Goal: Information Seeking & Learning: Learn about a topic

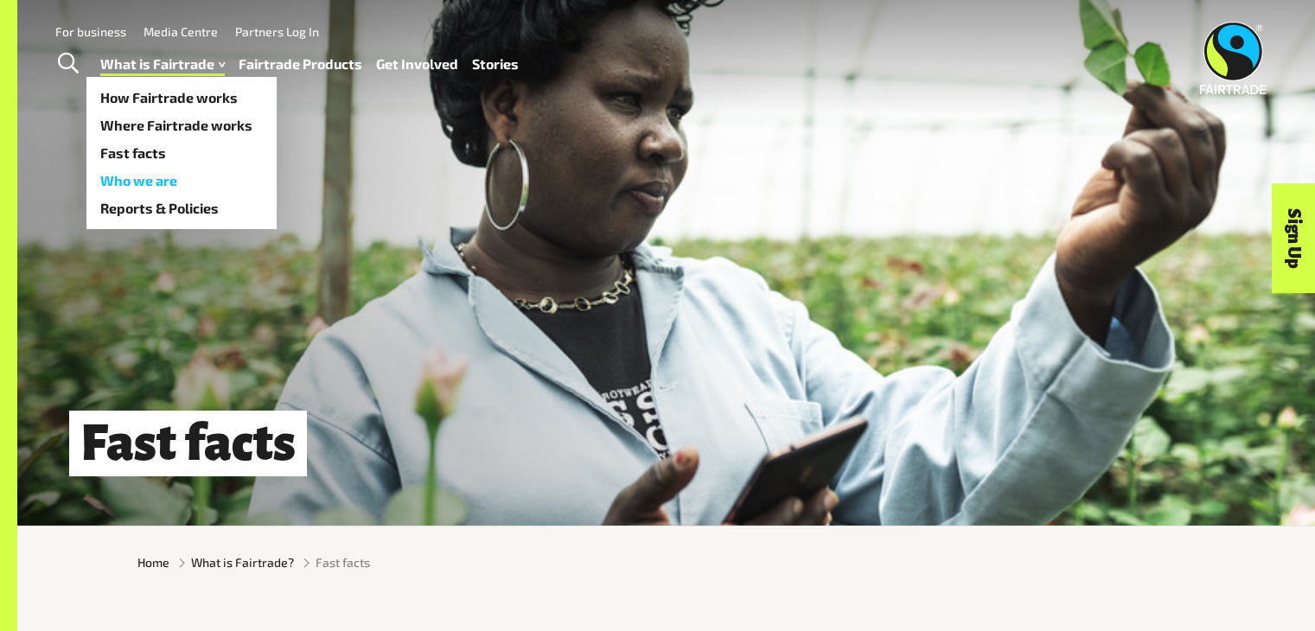
click at [156, 174] on link "Who we are" at bounding box center [181, 181] width 190 height 28
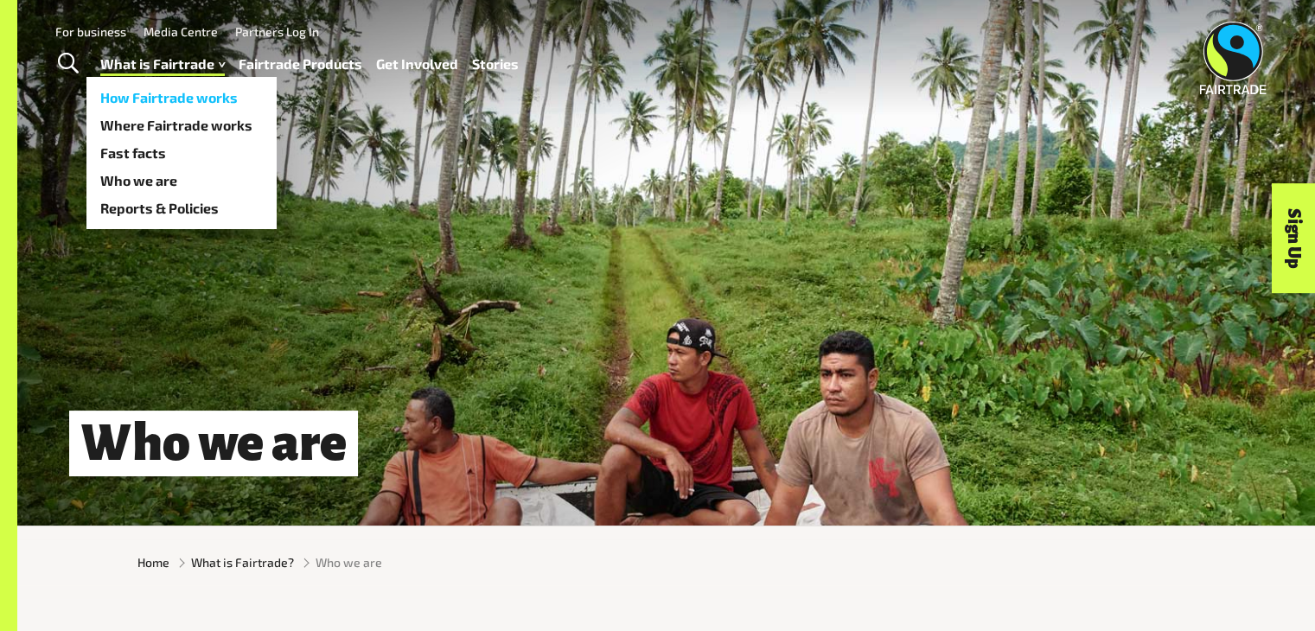
click at [200, 93] on link "How Fairtrade works" at bounding box center [181, 98] width 190 height 28
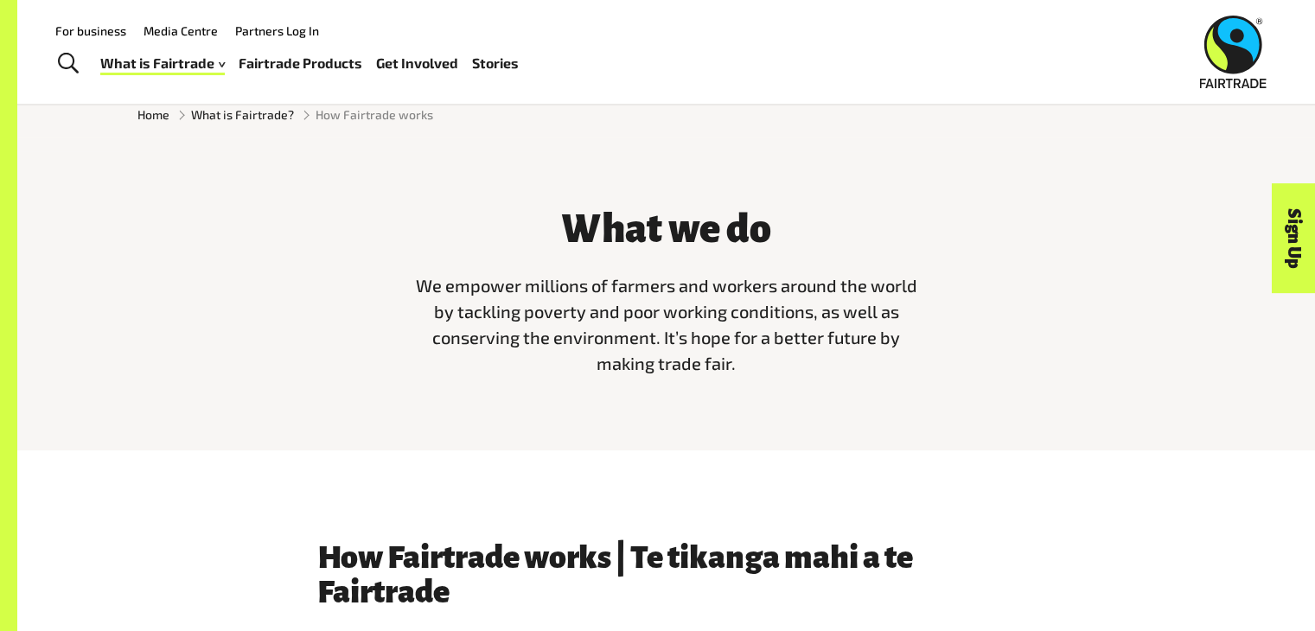
scroll to position [446, 0]
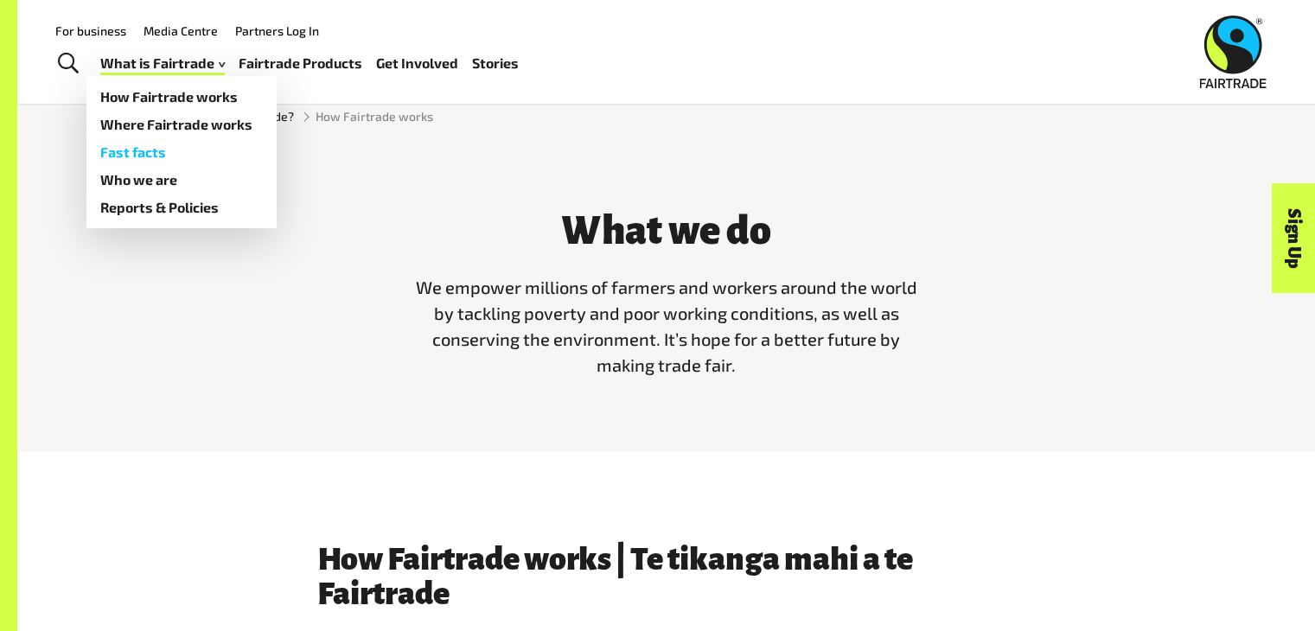
click at [145, 153] on link "Fast facts" at bounding box center [181, 152] width 190 height 28
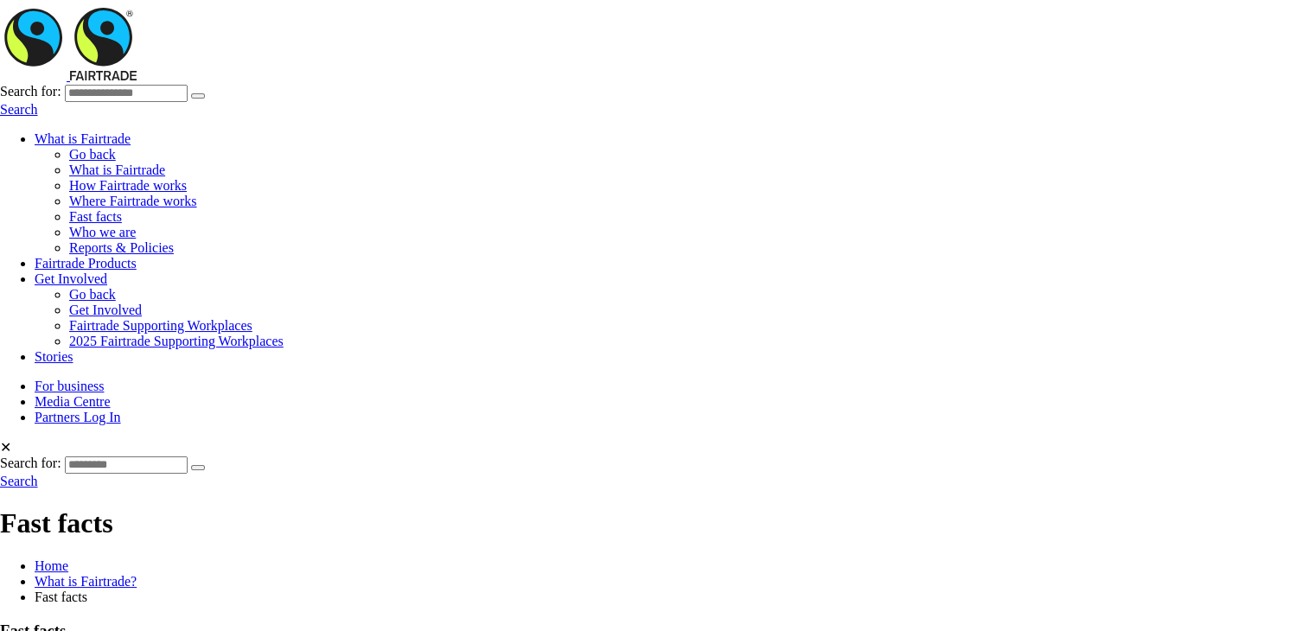
scroll to position [405, 0]
drag, startPoint x: 810, startPoint y: 360, endPoint x: 404, endPoint y: 321, distance: 408.2
copy span "We empower millions of farmers and workers around the world by tackling poverty…"
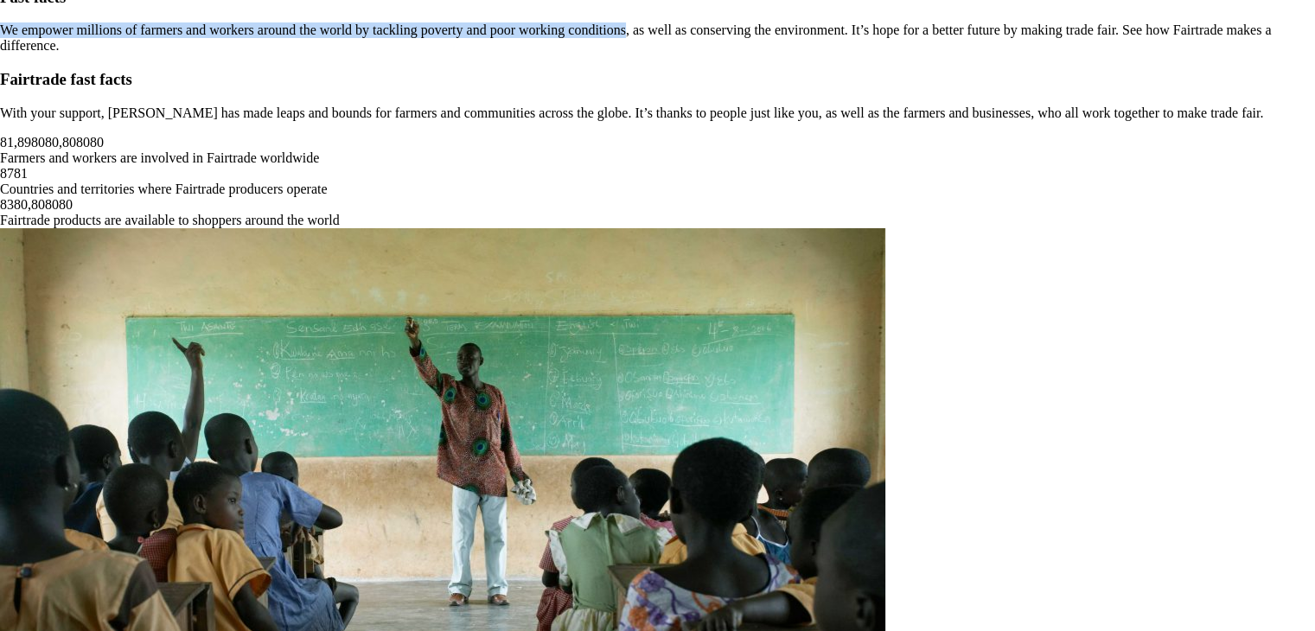
scroll to position [1035, 0]
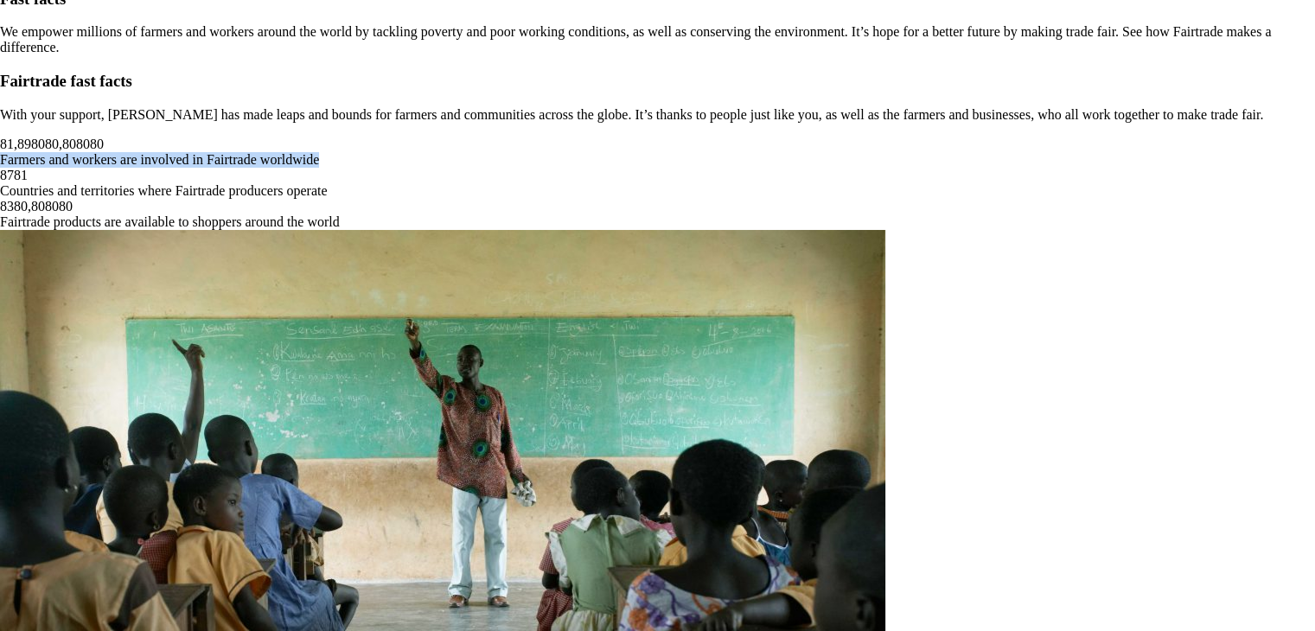
drag, startPoint x: 442, startPoint y: 373, endPoint x: 290, endPoint y: 324, distance: 158.8
click at [290, 167] on span "Farmers and workers are involved in Fairtrade worldwide" at bounding box center [159, 159] width 319 height 15
copy span "Farmers and workers are involved in Fairtrade worldwide"
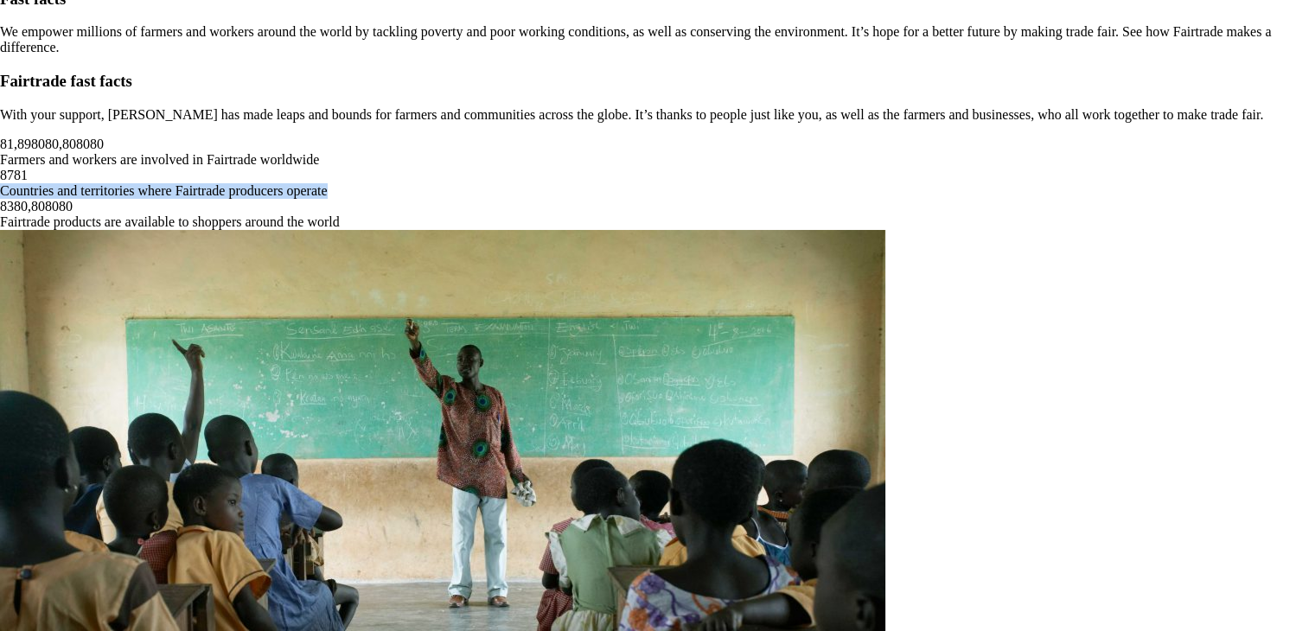
drag, startPoint x: 755, startPoint y: 375, endPoint x: 553, endPoint y: 323, distance: 208.8
click at [328, 198] on span "Countries and territories where Fairtrade producers operate" at bounding box center [164, 190] width 328 height 15
copy span "Countries and territories where Fairtrade producers operate"
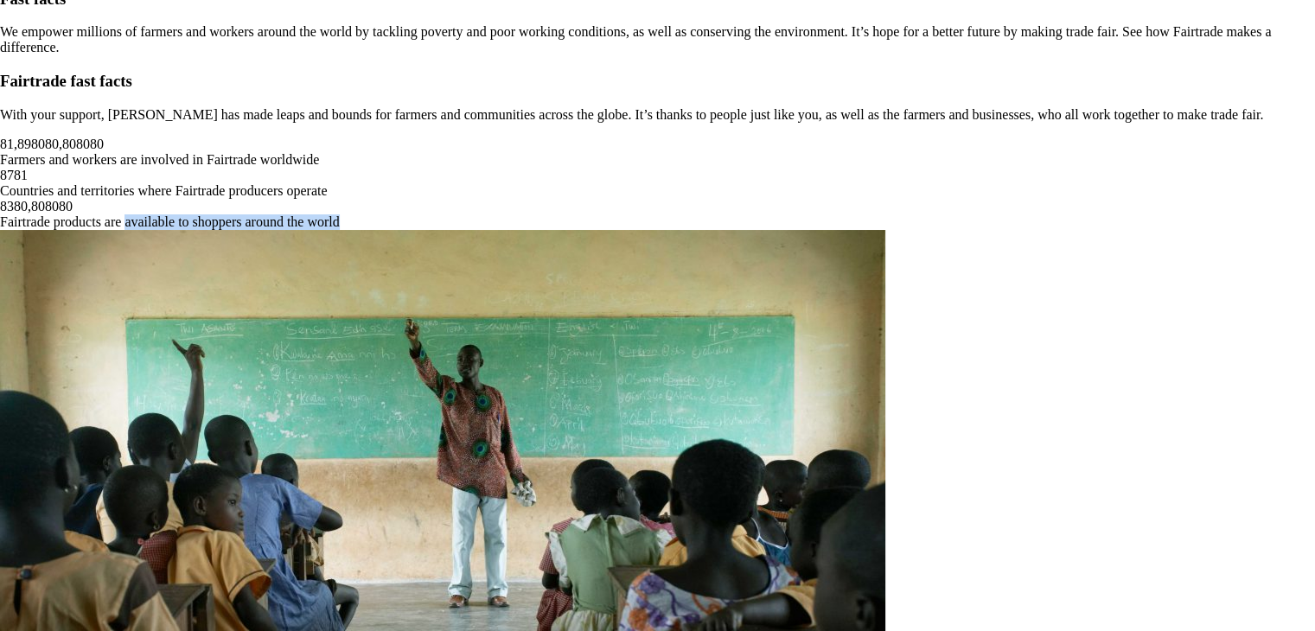
drag, startPoint x: 1041, startPoint y: 389, endPoint x: 860, endPoint y: 334, distance: 188.9
click at [860, 230] on div "8 1 , 8 9 8 0 8 0 , 8 0 8 0 8 0 Farmers and workers are involved in Fairtrade w…" at bounding box center [657, 183] width 1315 height 93
click at [340, 229] on span "Fairtrade products are available to shoppers around the world" at bounding box center [170, 221] width 340 height 15
drag, startPoint x: 1026, startPoint y: 364, endPoint x: 854, endPoint y: 298, distance: 184.1
click at [854, 230] on div "8 3 8 0 , 8 0 8 0 8 0 Fairtrade products are available to shoppers around the w…" at bounding box center [657, 214] width 1315 height 31
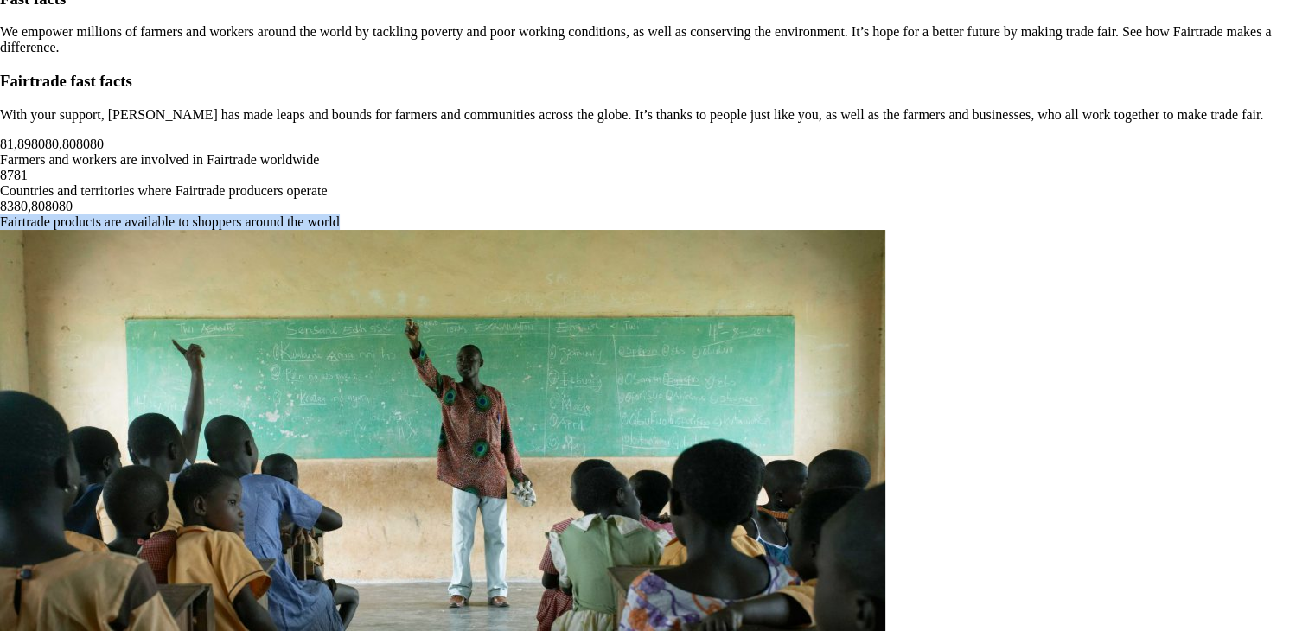
copy span "Fairtrade products are available to shoppers around the world"
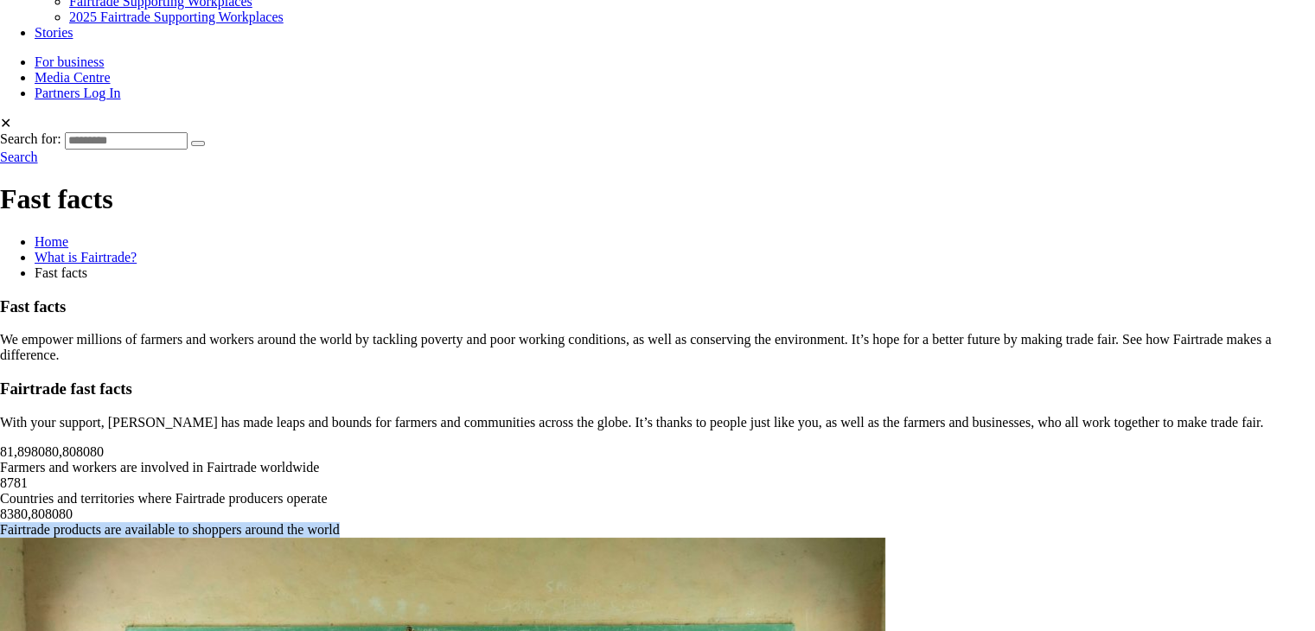
scroll to position [691, 0]
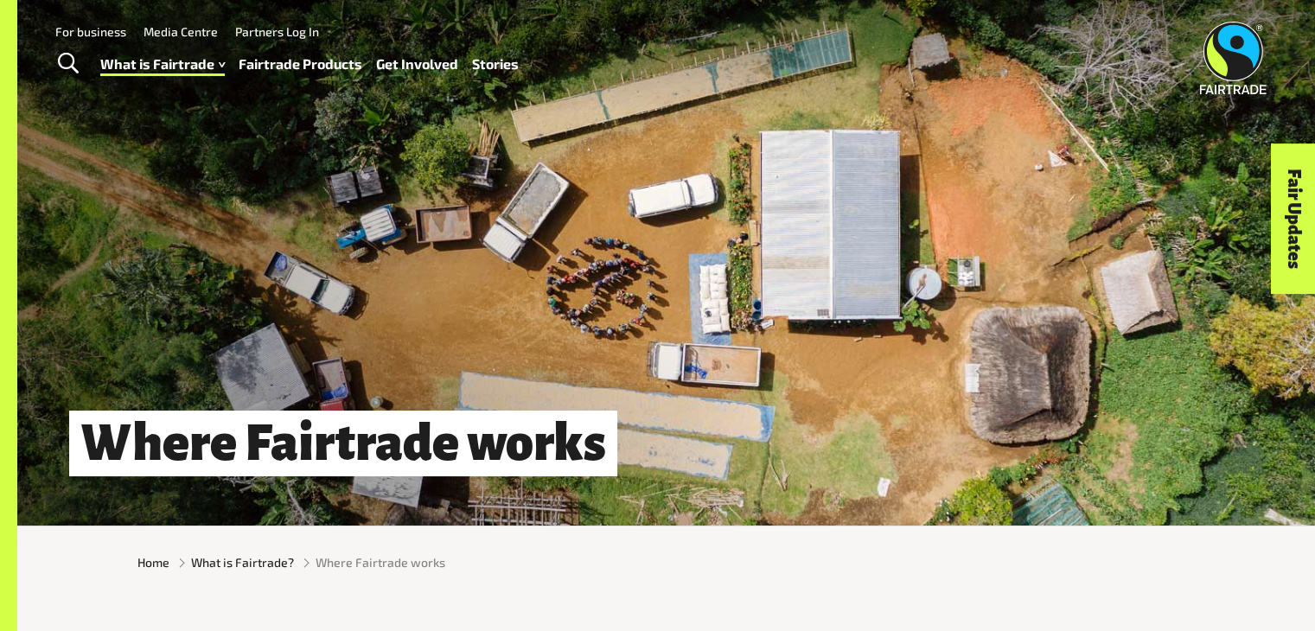
click at [322, 66] on link "Fairtrade Products" at bounding box center [301, 64] width 124 height 25
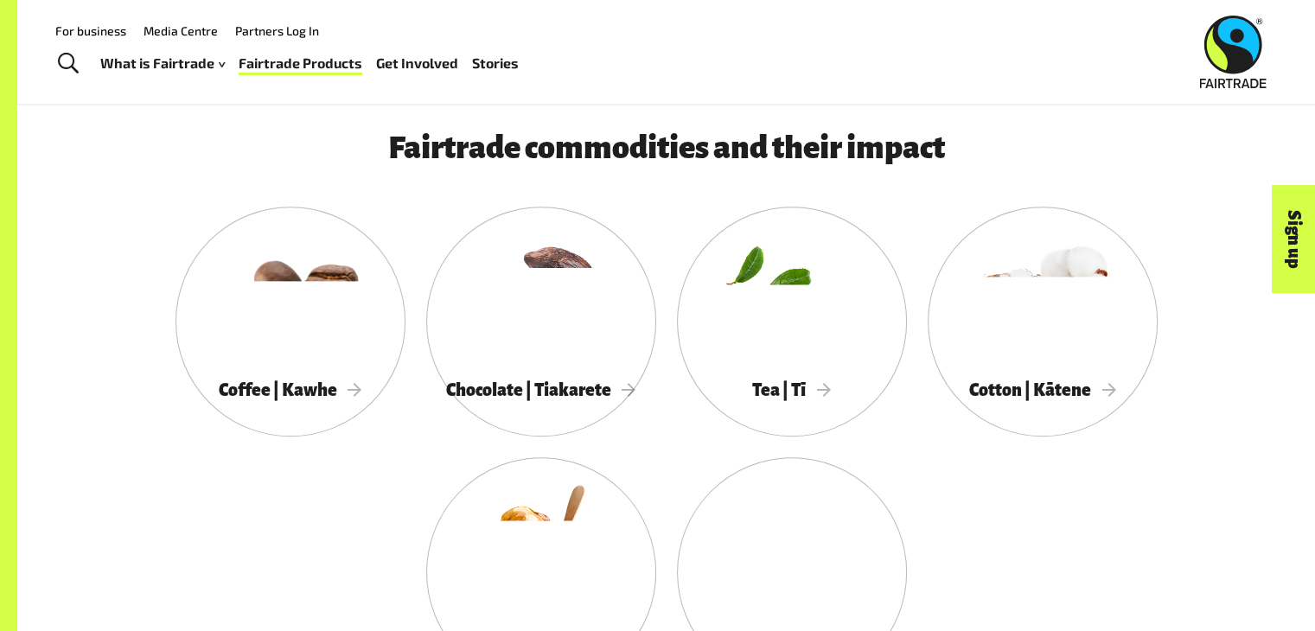
scroll to position [859, 0]
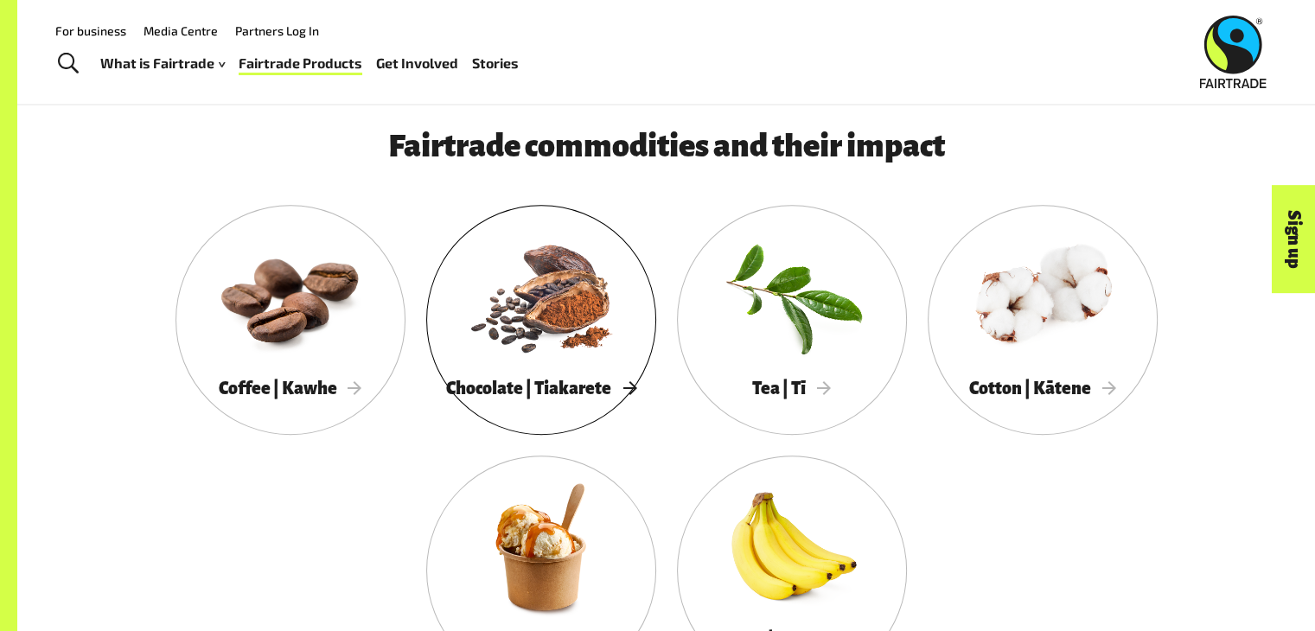
click at [530, 371] on div at bounding box center [541, 296] width 230 height 150
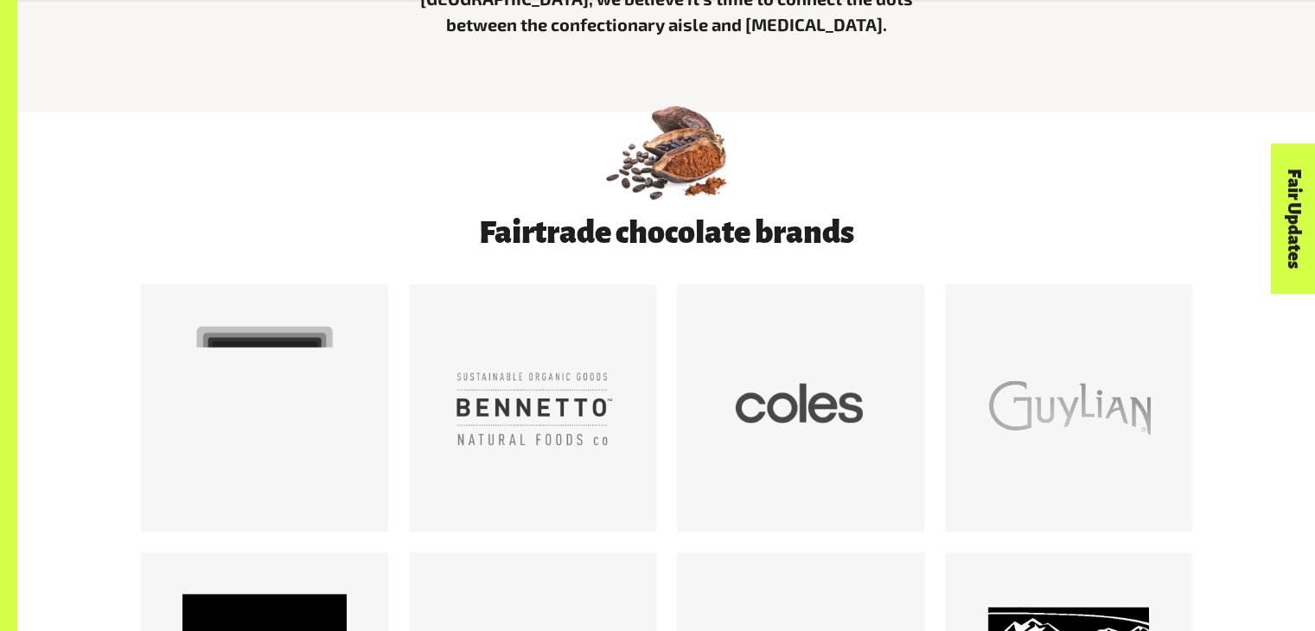
scroll to position [832, 0]
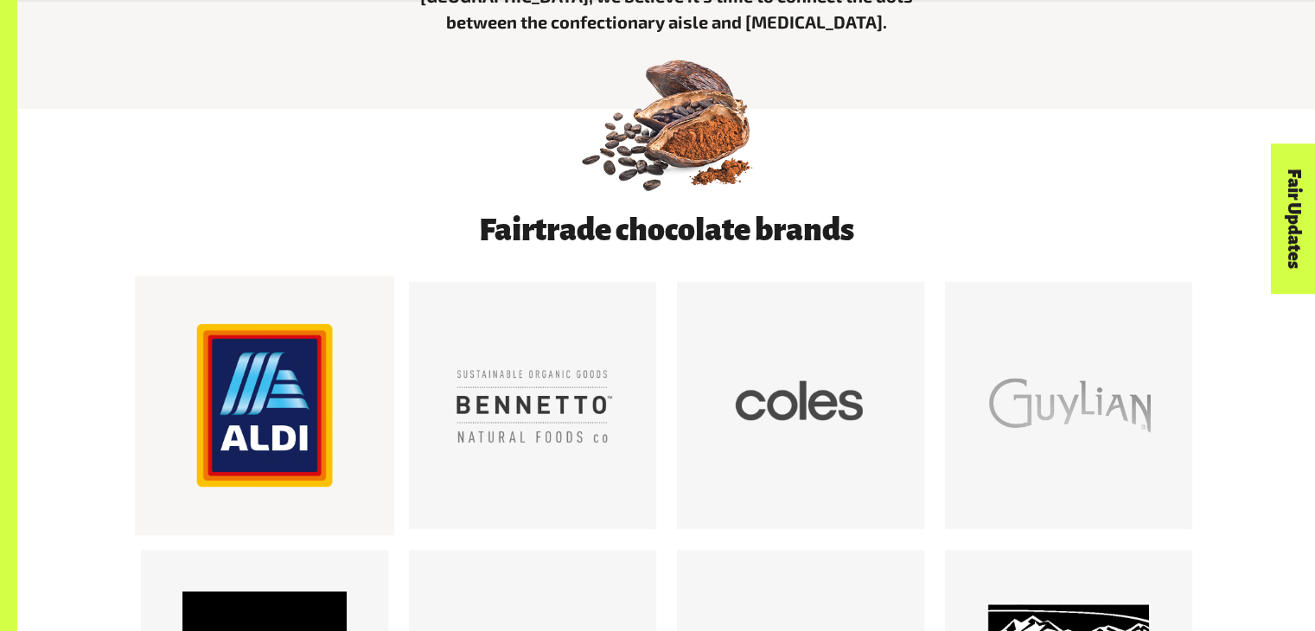
click at [281, 371] on div at bounding box center [264, 406] width 164 height 164
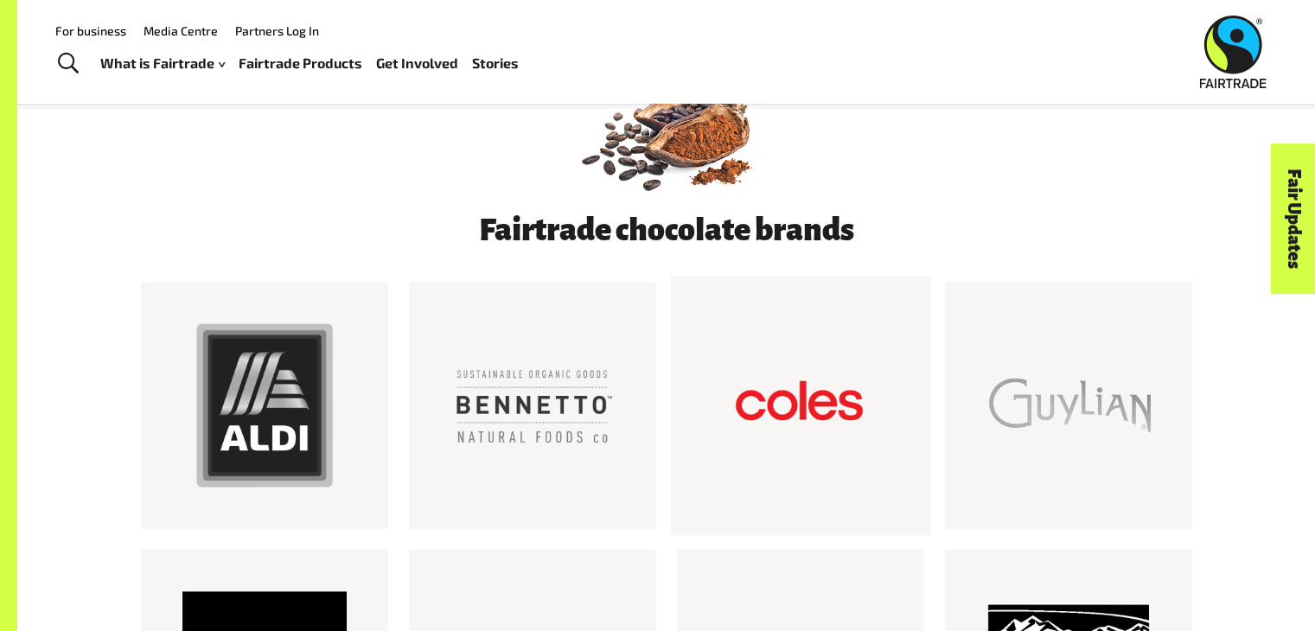
click at [837, 398] on div at bounding box center [800, 406] width 164 height 164
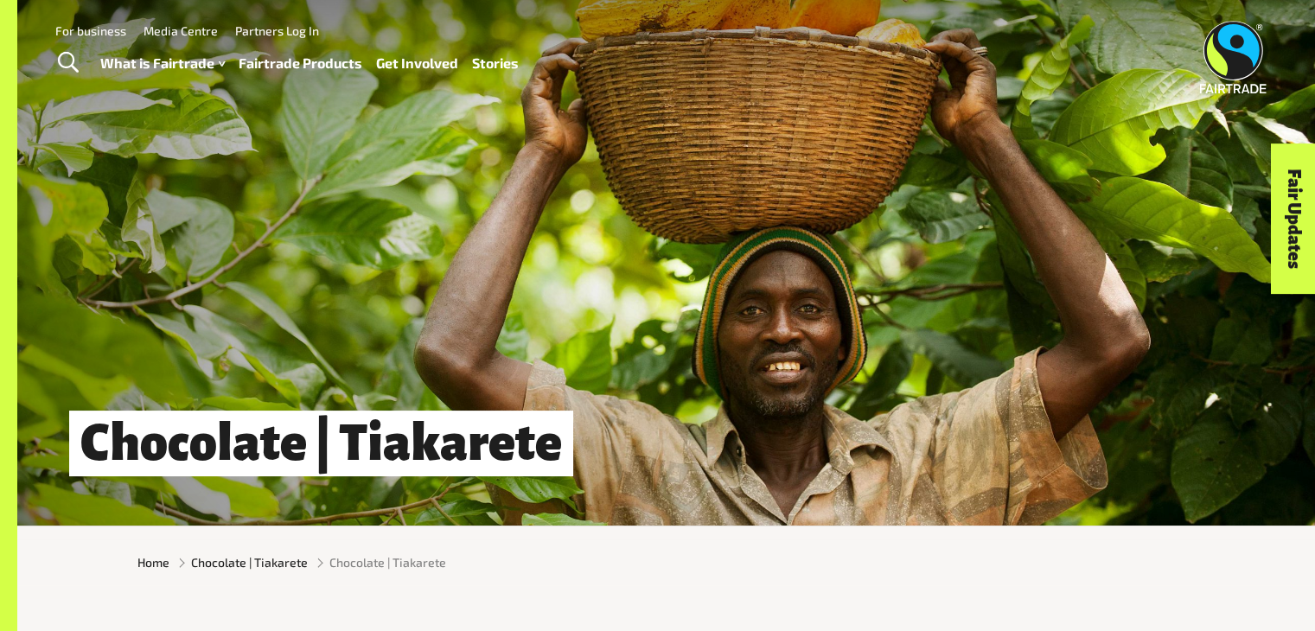
scroll to position [0, 0]
click at [271, 59] on link "Fairtrade Products" at bounding box center [301, 64] width 124 height 25
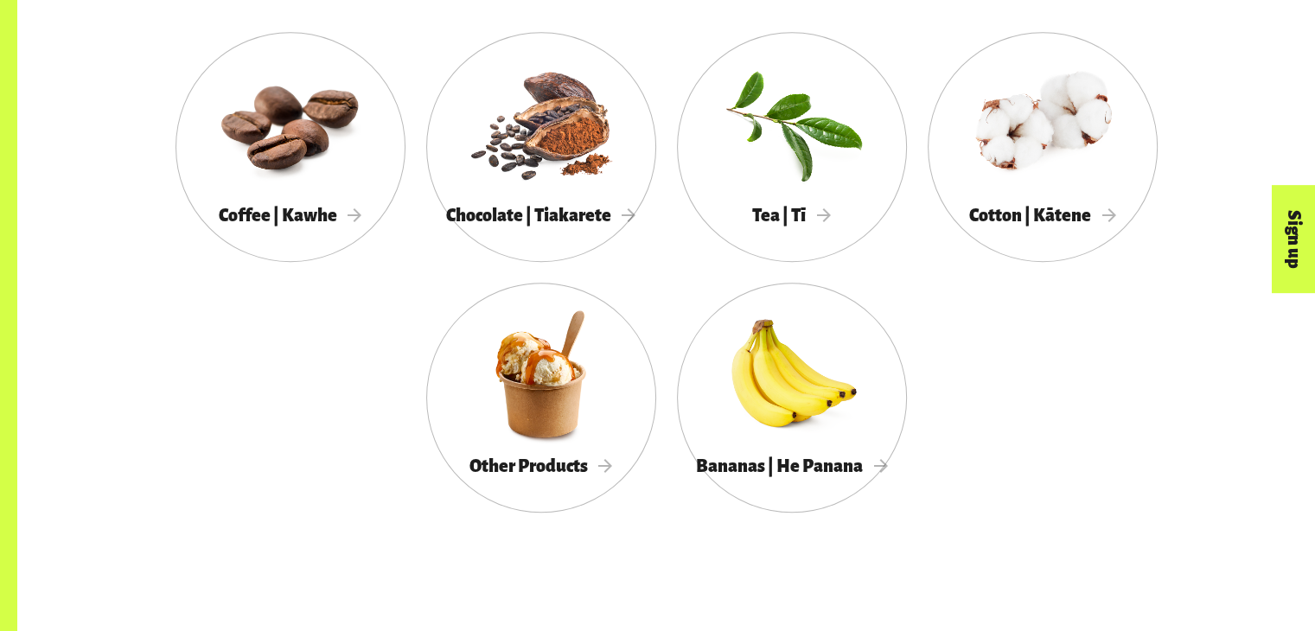
scroll to position [1033, 0]
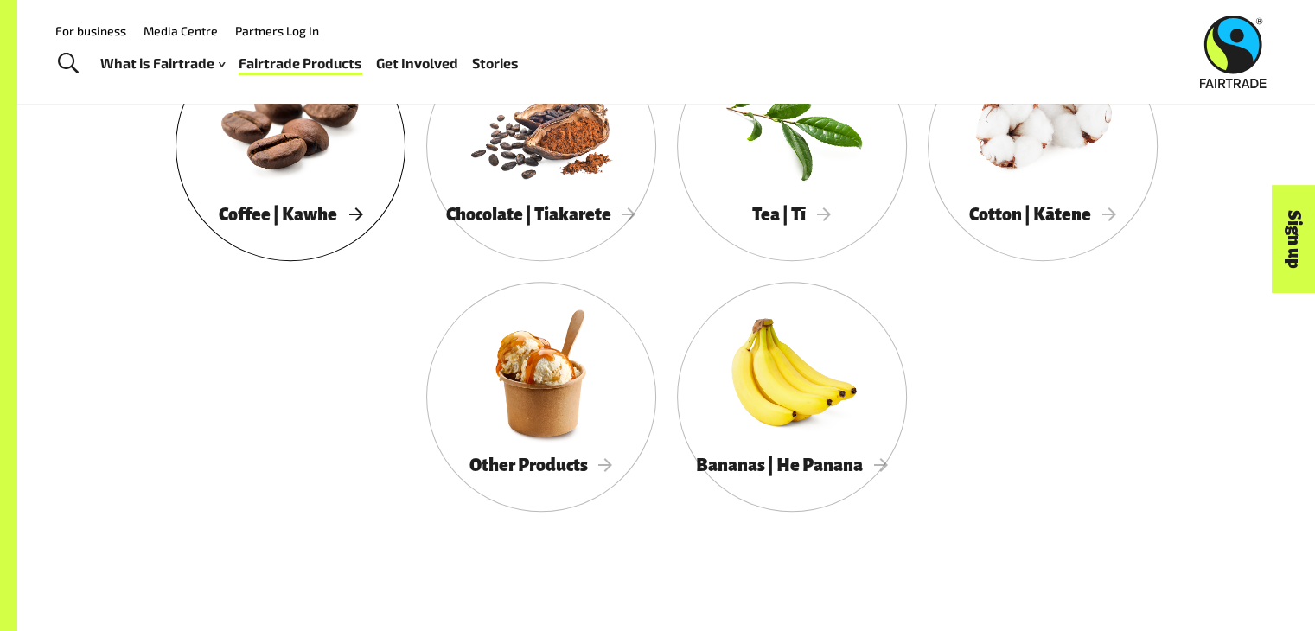
click at [313, 149] on div at bounding box center [290, 123] width 230 height 150
